Goal: Information Seeking & Learning: Learn about a topic

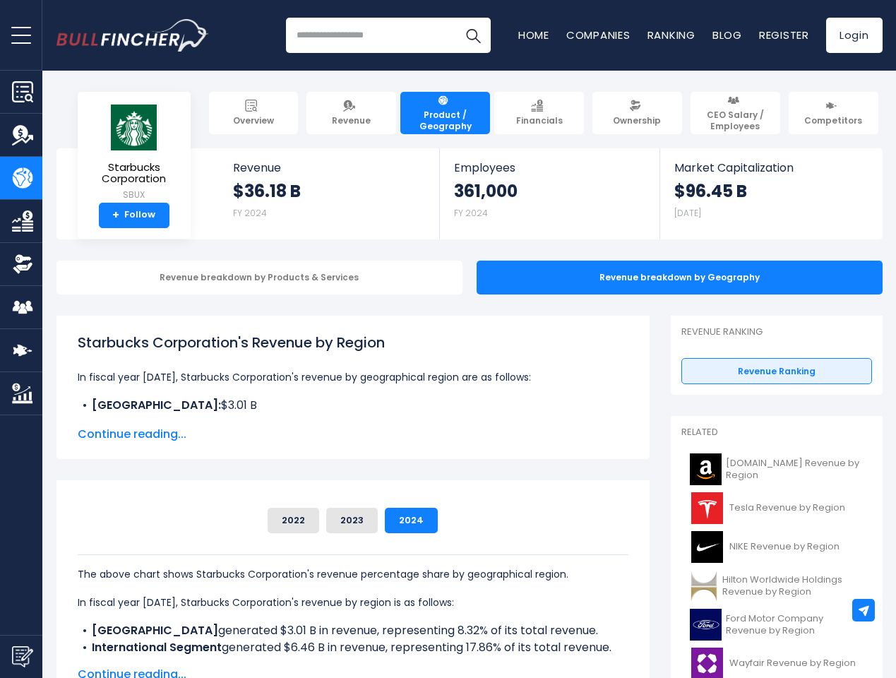
click at [21, 35] on span "open menu" at bounding box center [21, 35] width 20 height 1
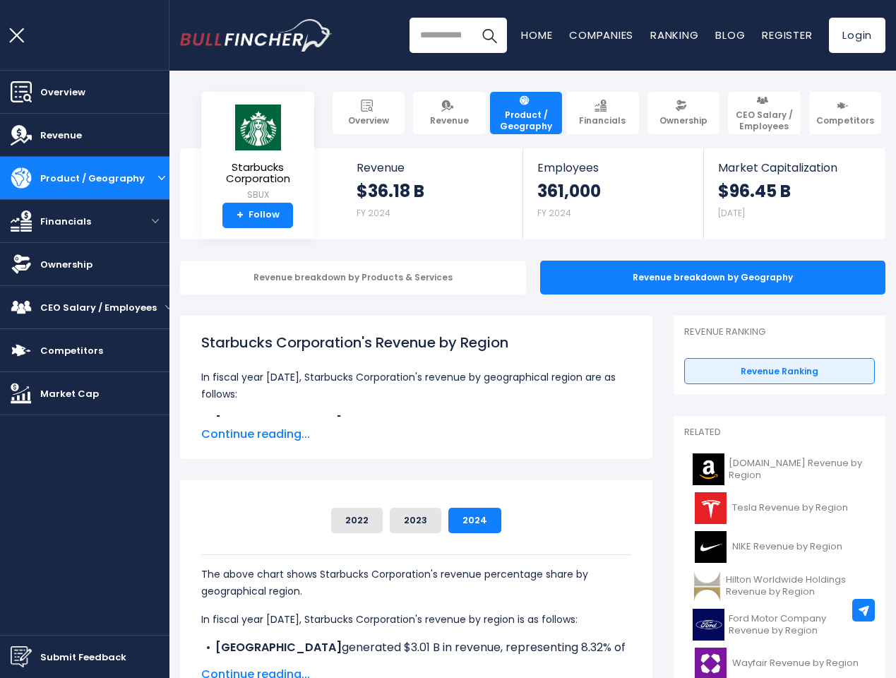
click at [21, 656] on img "Submit Feedback" at bounding box center [21, 656] width 21 height 21
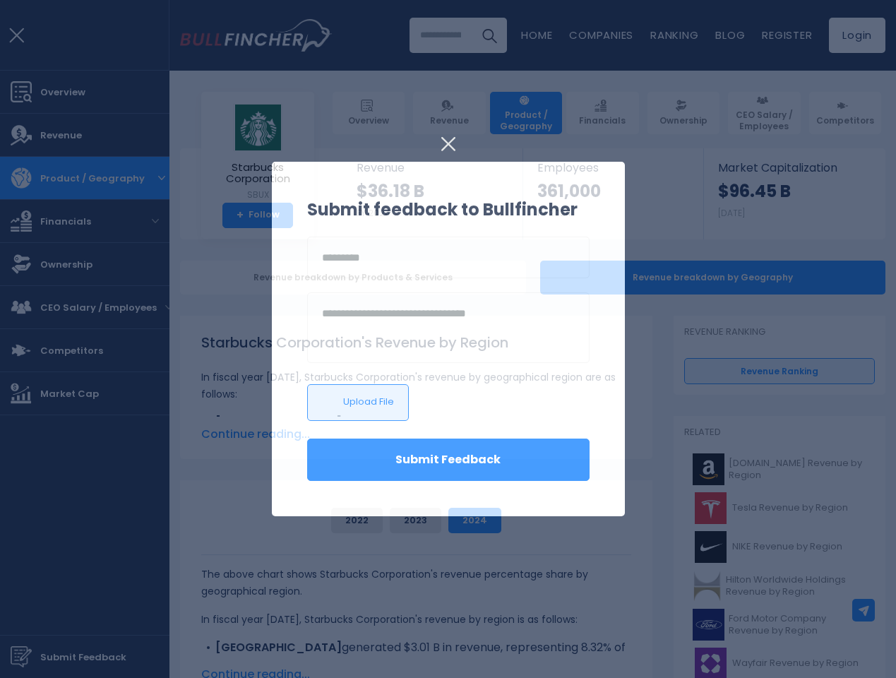
click at [864, 610] on div at bounding box center [448, 339] width 896 height 678
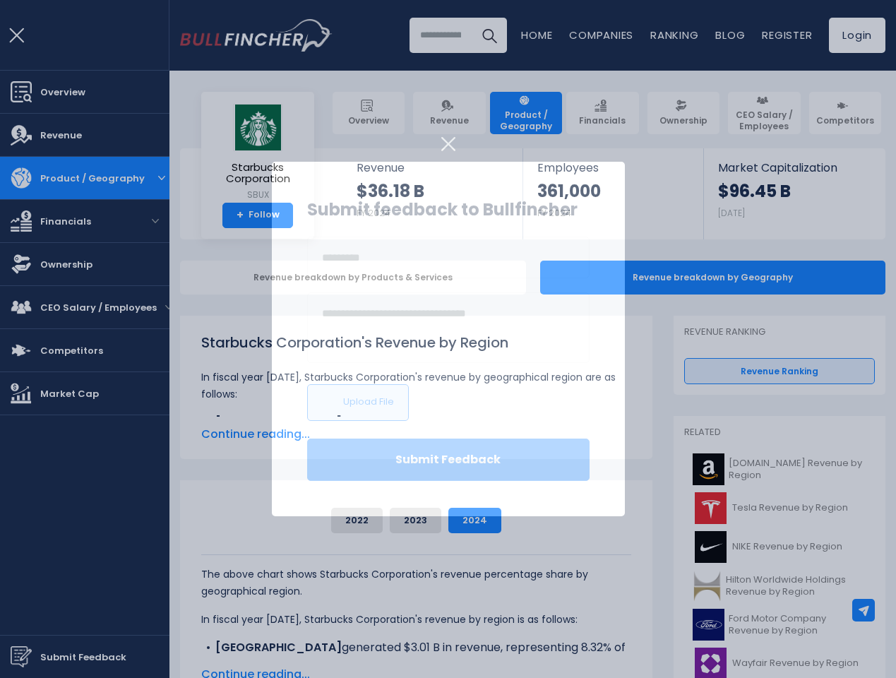
click at [249, 278] on div at bounding box center [448, 339] width 896 height 678
click at [342, 434] on span "Continue reading..." at bounding box center [416, 434] width 430 height 17
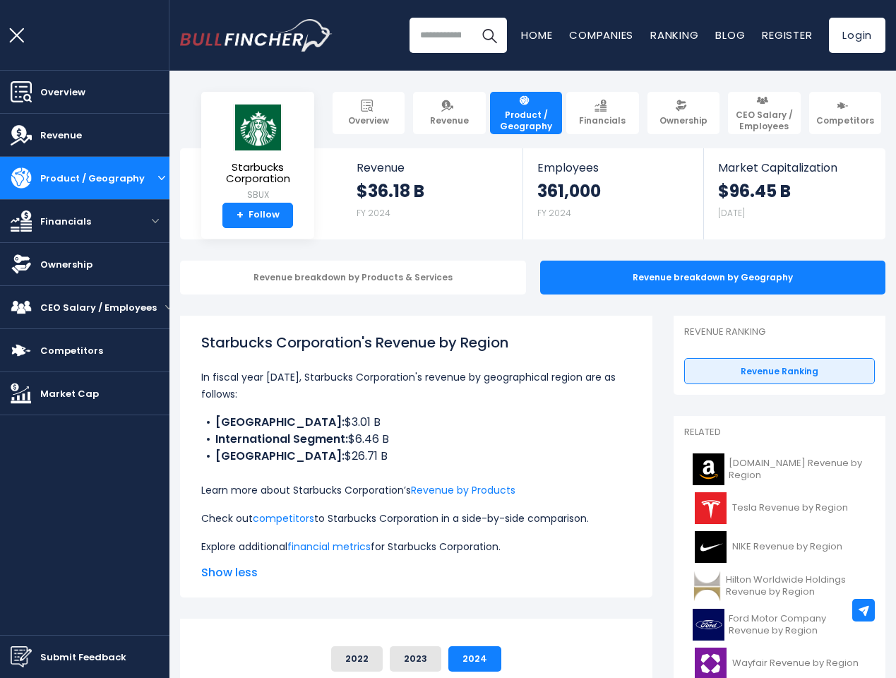
click at [285, 646] on div "2022 2023 2024" at bounding box center [416, 658] width 430 height 25
click at [341, 520] on p "Check out competitors to Starbucks Corporation in a side-by-side comparison." at bounding box center [416, 518] width 430 height 17
click at [399, 520] on p "Check out competitors to Starbucks Corporation in a side-by-side comparison." at bounding box center [416, 518] width 430 height 17
click at [342, 672] on button "2022" at bounding box center [357, 658] width 52 height 25
click at [847, 677] on html "Overview Revenue Product / Geography" at bounding box center [448, 339] width 896 height 678
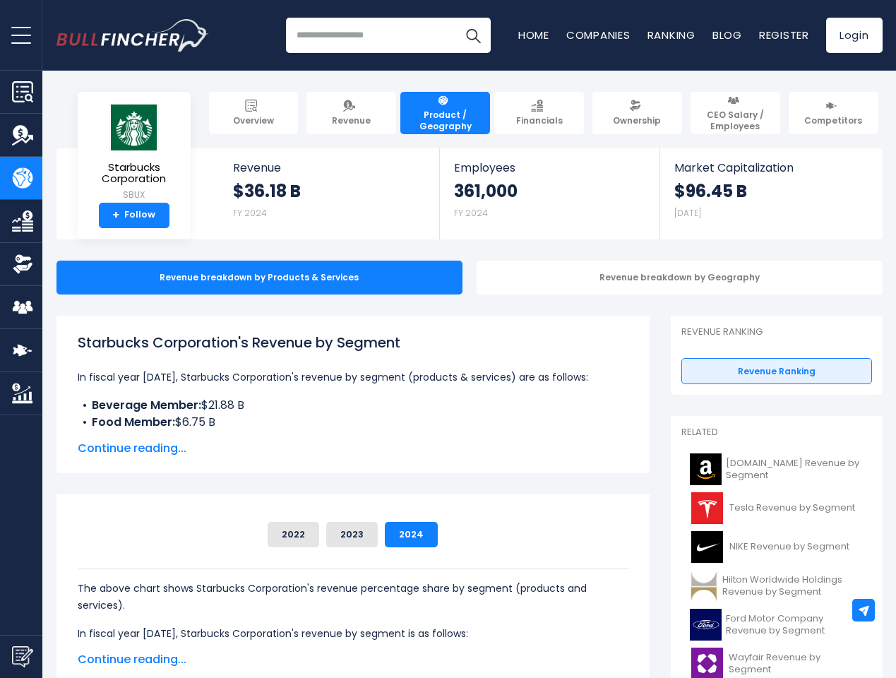
click at [21, 35] on span "open menu" at bounding box center [21, 35] width 20 height 1
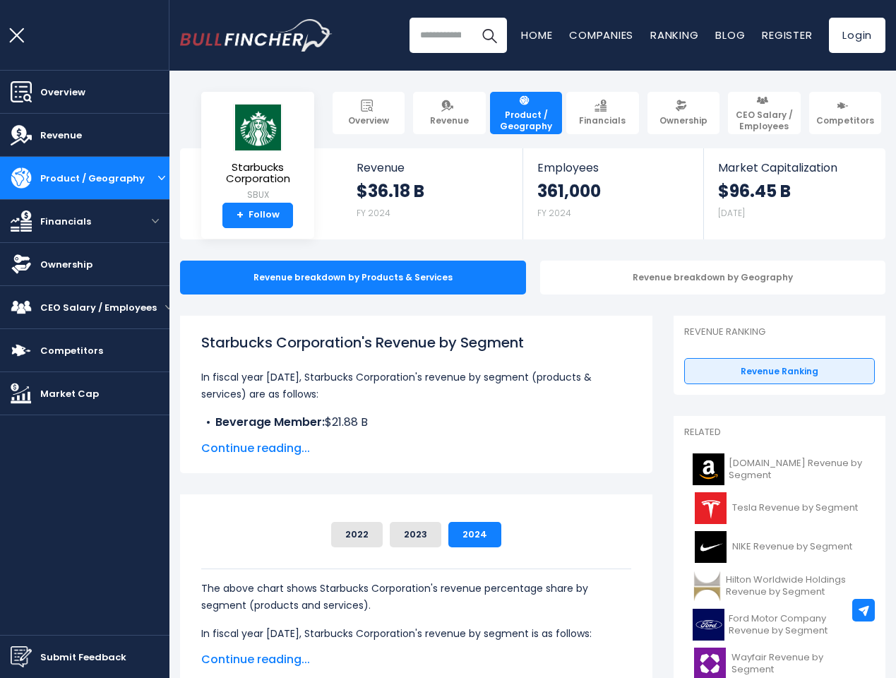
click at [21, 656] on img "Submit Feedback" at bounding box center [21, 656] width 21 height 21
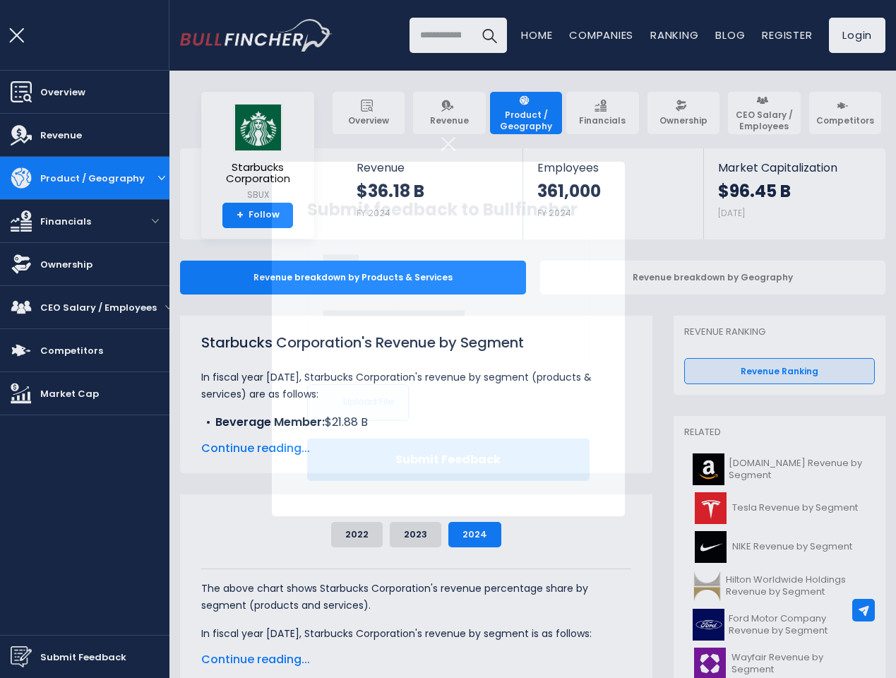
click at [864, 610] on div at bounding box center [448, 339] width 896 height 678
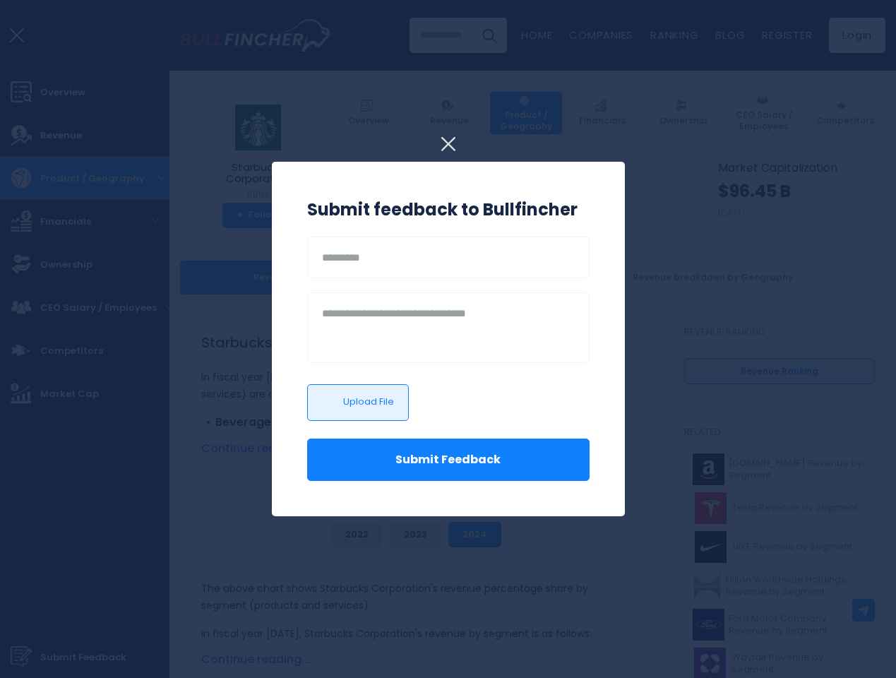
click at [669, 278] on div at bounding box center [448, 339] width 896 height 678
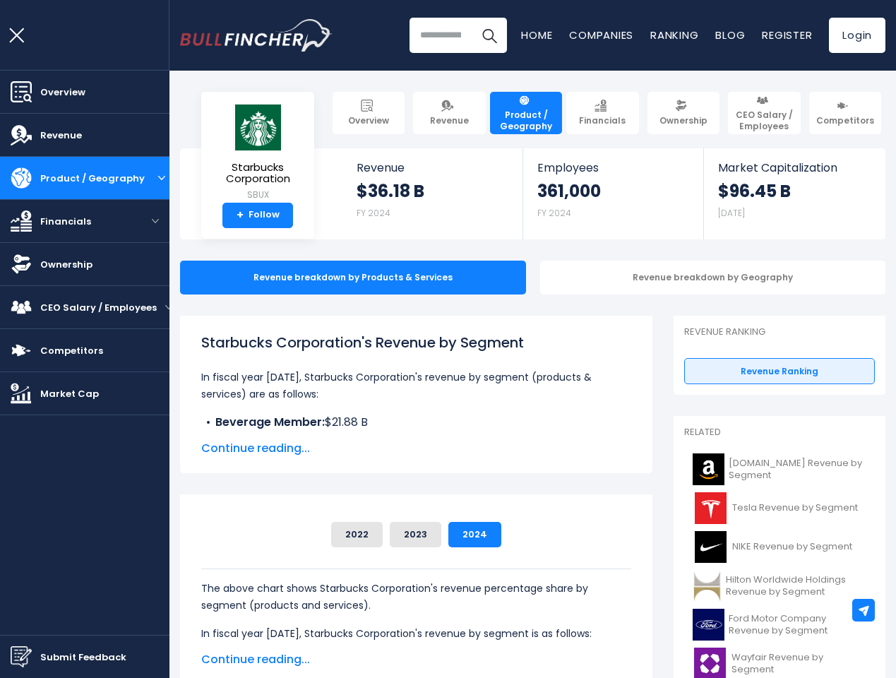
click at [342, 448] on span "Continue reading..." at bounding box center [416, 448] width 430 height 17
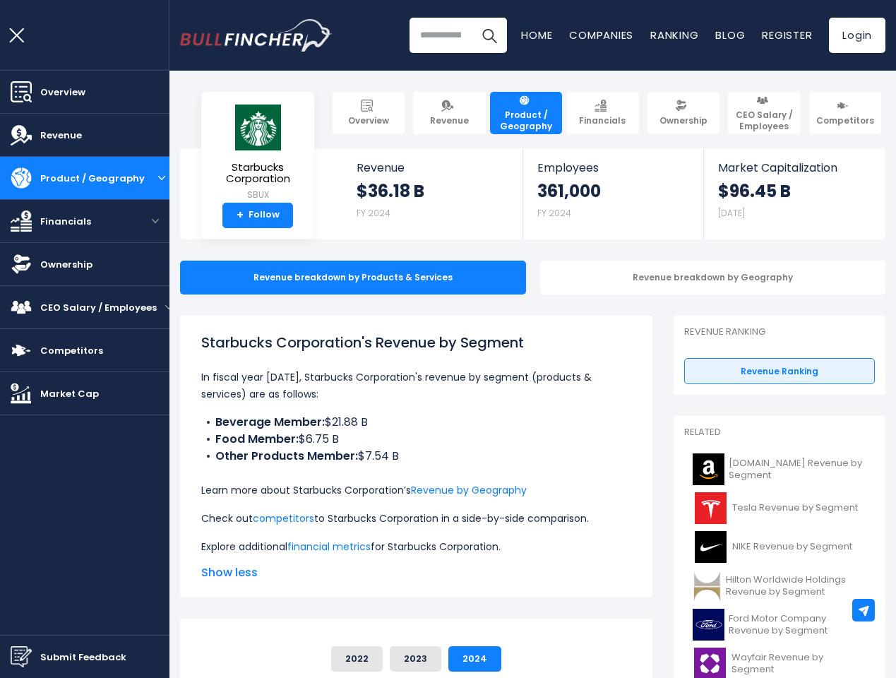
click at [285, 635] on div "Starbucks Corporation's Revenue Share by Segment Beverage Member 19555300000 20…" at bounding box center [416, 653] width 430 height 37
click at [341, 527] on p "Check out competitors to Starbucks Corporation in a side-by-side comparison." at bounding box center [416, 518] width 430 height 17
click at [399, 527] on p "Check out competitors to Starbucks Corporation in a side-by-side comparison." at bounding box center [416, 518] width 430 height 17
click at [342, 660] on div "Starbucks Corporation's Revenue Share by Segment Beverage Member 19555300000 20…" at bounding box center [416, 653] width 430 height 37
click at [813, 677] on html "Overview Revenue Product / Geography" at bounding box center [448, 339] width 896 height 678
